Goal: Transaction & Acquisition: Obtain resource

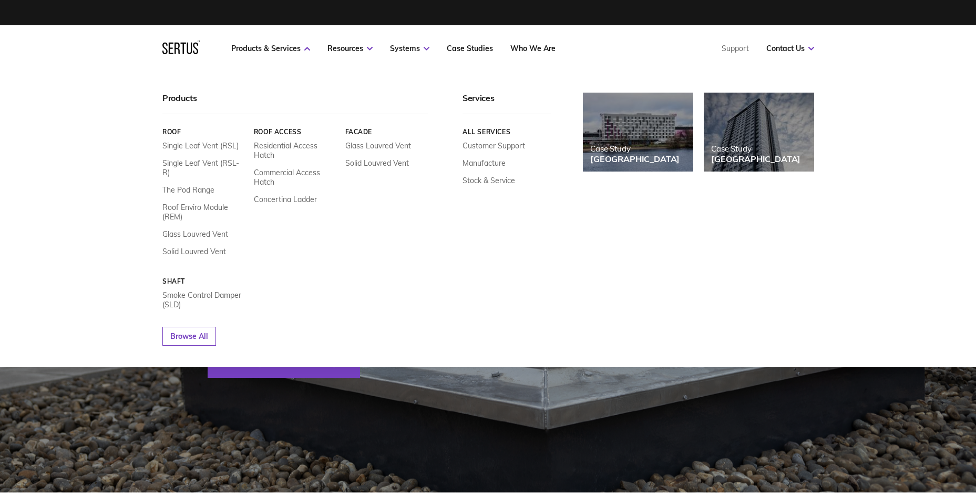
click at [213, 162] on link "Single Leaf Vent (RSL-R)" at bounding box center [204, 167] width 84 height 19
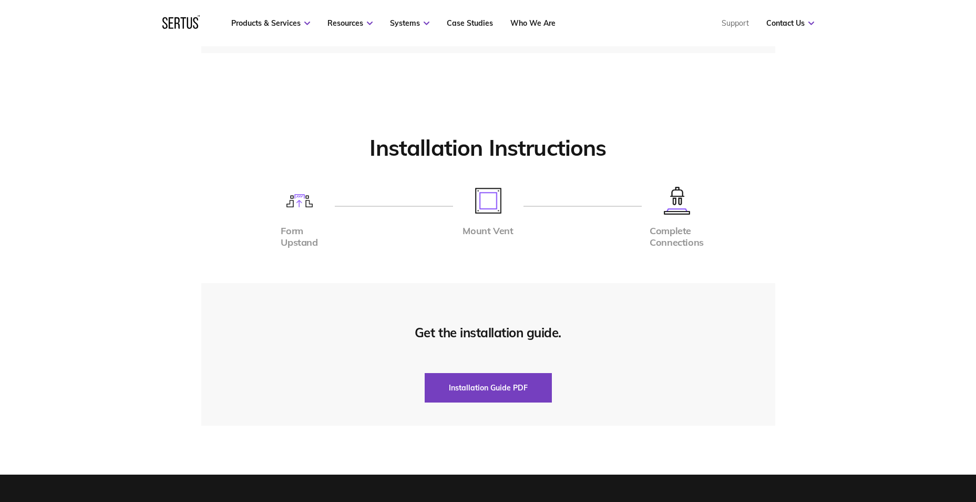
scroll to position [2454, 0]
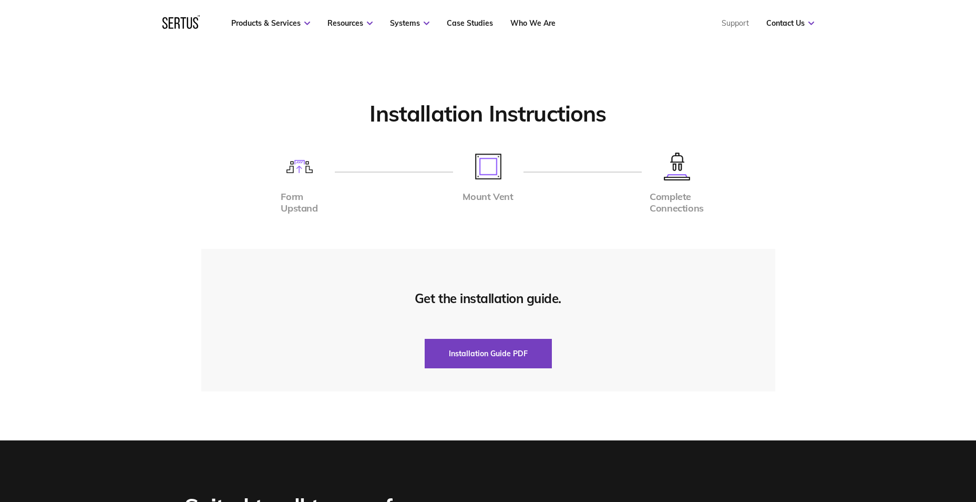
click at [484, 355] on button "Installation Guide PDF" at bounding box center [488, 353] width 127 height 29
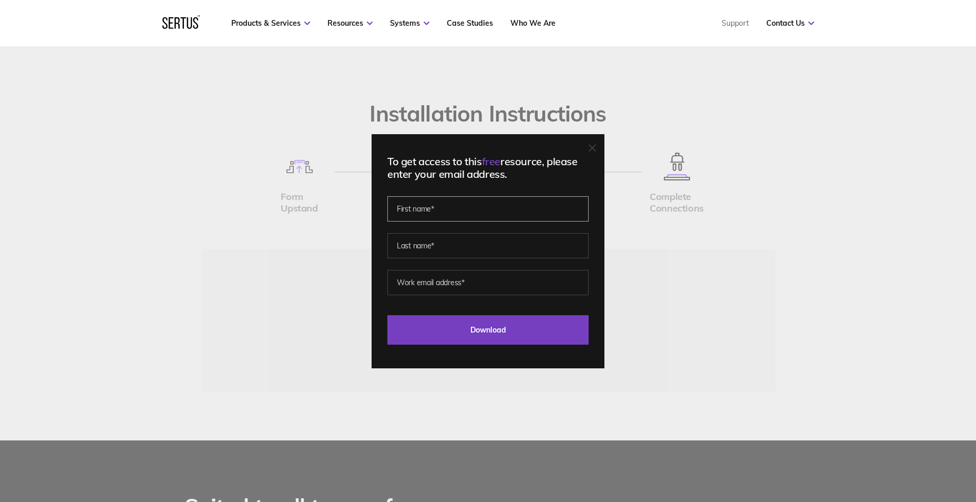
click at [458, 215] on input "text" at bounding box center [487, 208] width 201 height 25
type input "[PERSON_NAME]"
type input "[PERSON_NAME][EMAIL_ADDRESS][PERSON_NAME][DOMAIN_NAME]"
click at [489, 330] on input "Download" at bounding box center [487, 329] width 201 height 29
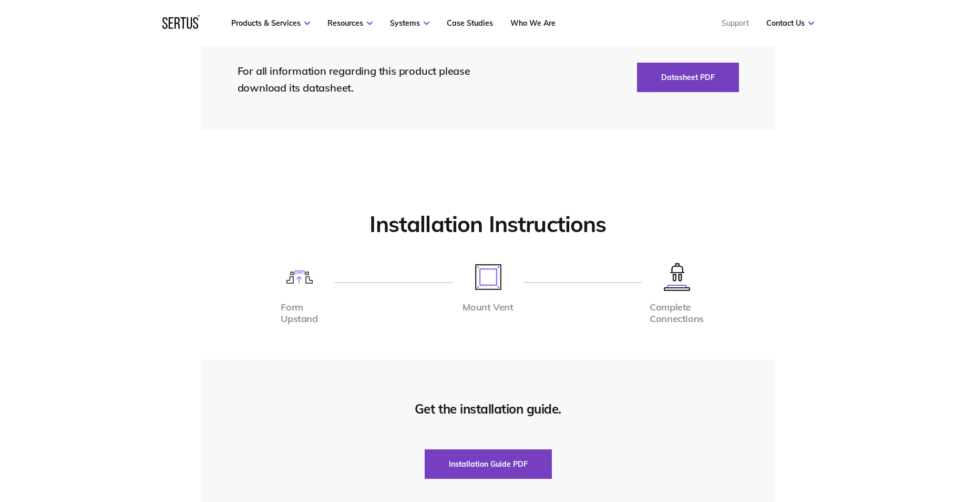
scroll to position [2103, 0]
